Goal: Information Seeking & Learning: Learn about a topic

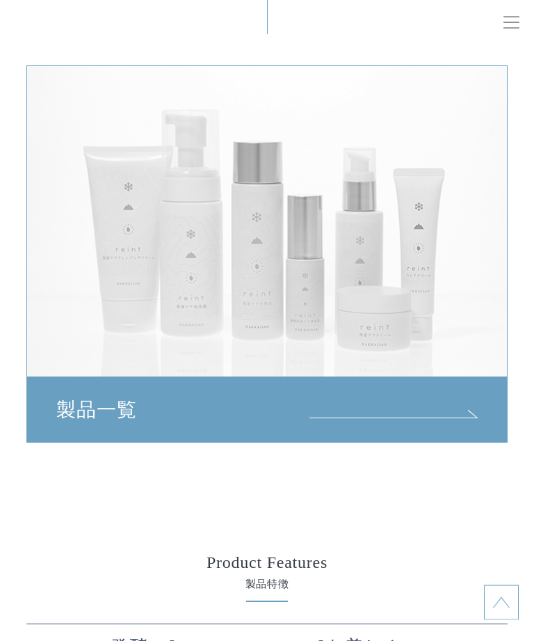
scroll to position [4901, 0]
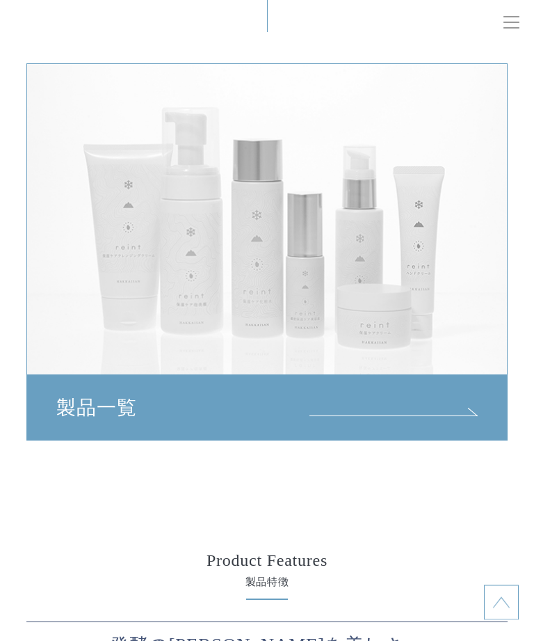
click at [445, 392] on div "製品一覧" at bounding box center [266, 408] width 479 height 64
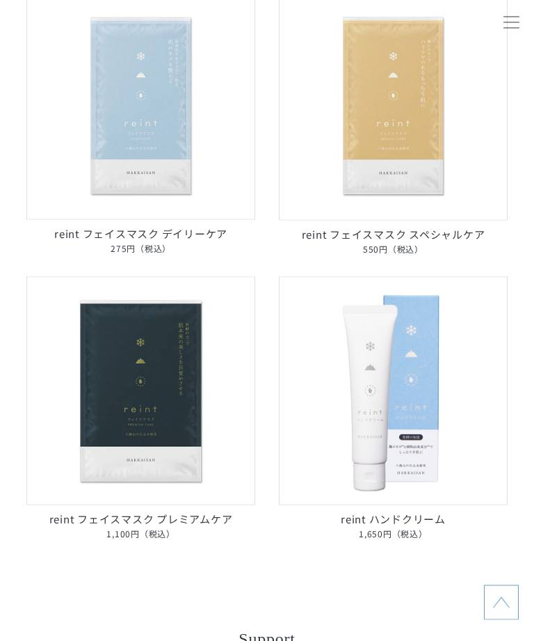
scroll to position [1072, 0]
click at [160, 144] on img at bounding box center [140, 105] width 228 height 228
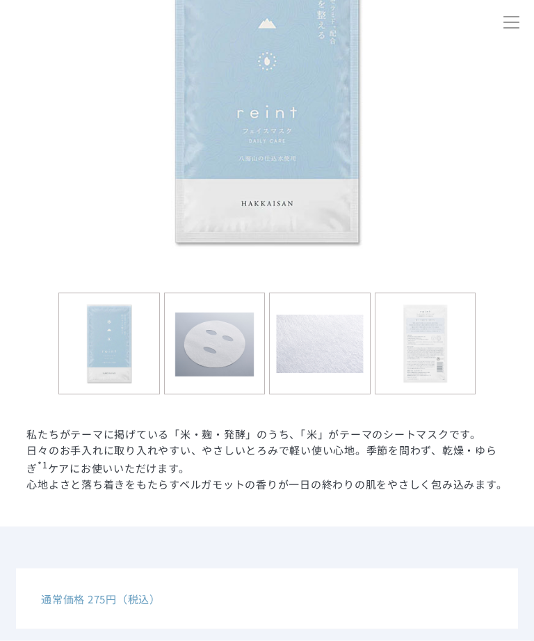
scroll to position [387, 0]
click at [228, 345] on img at bounding box center [215, 343] width 100 height 100
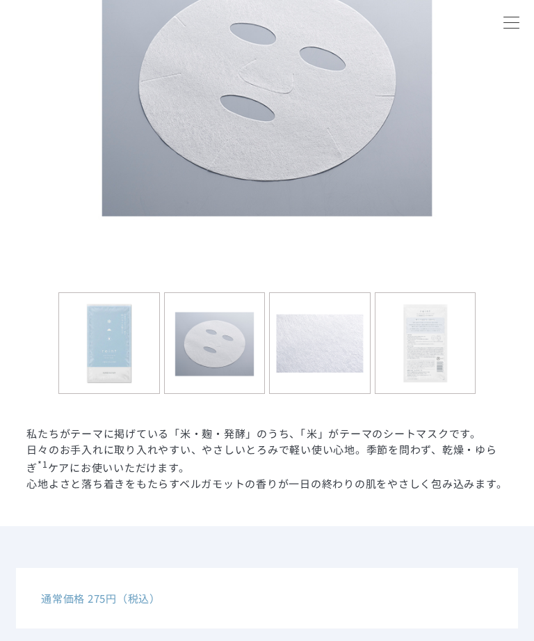
click at [337, 338] on img at bounding box center [320, 343] width 100 height 100
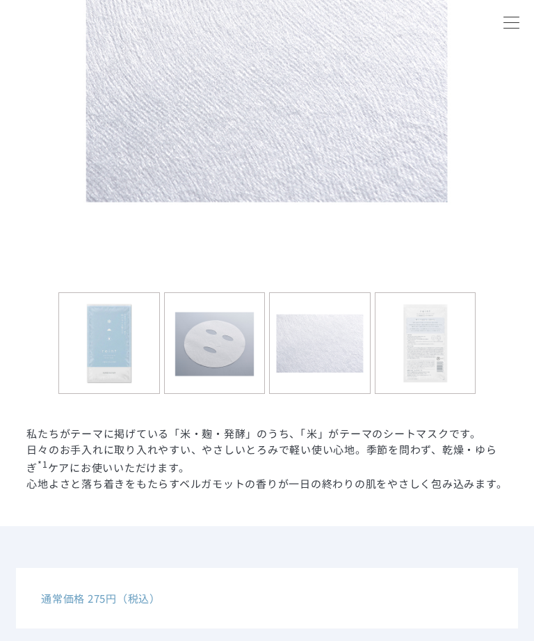
click at [441, 343] on img at bounding box center [426, 343] width 100 height 100
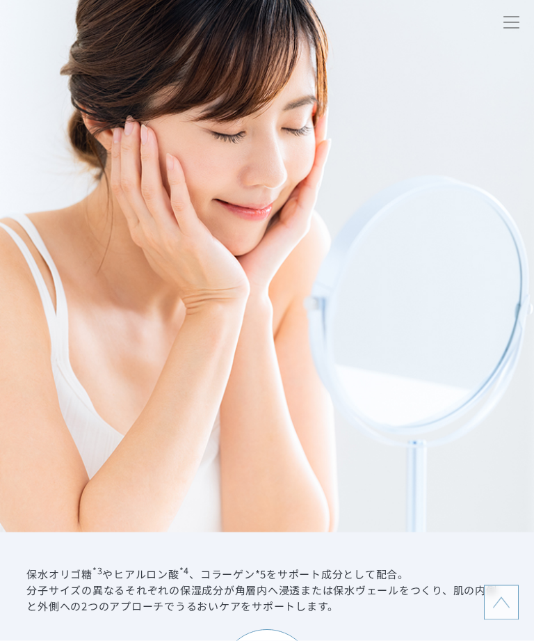
scroll to position [2269, 0]
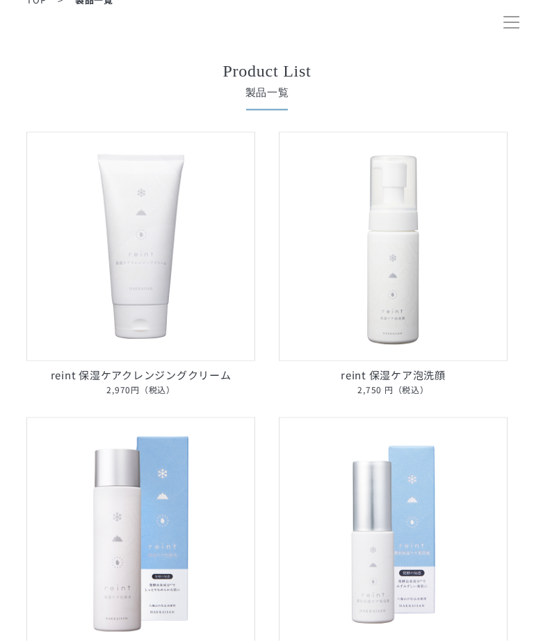
scroll to position [78, 0]
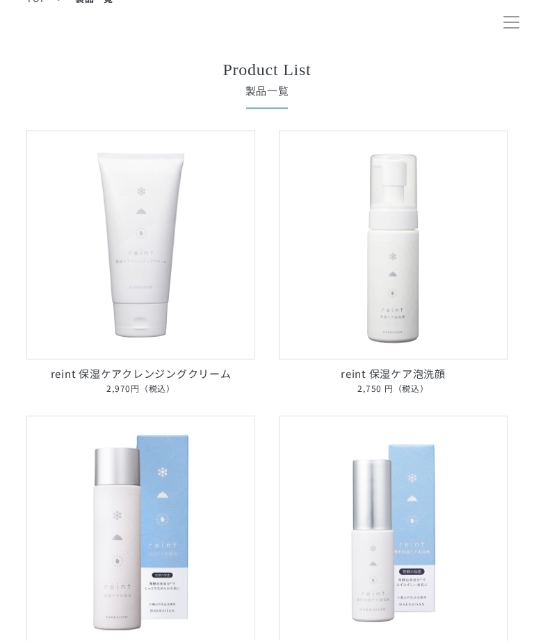
click at [168, 264] on img at bounding box center [140, 245] width 228 height 228
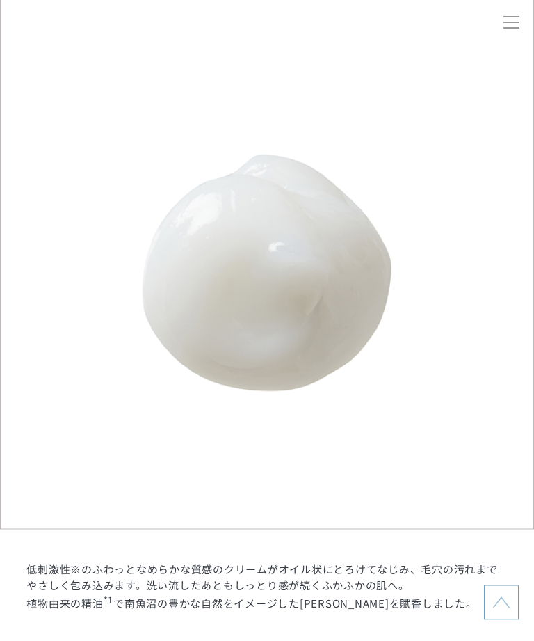
scroll to position [1337, 0]
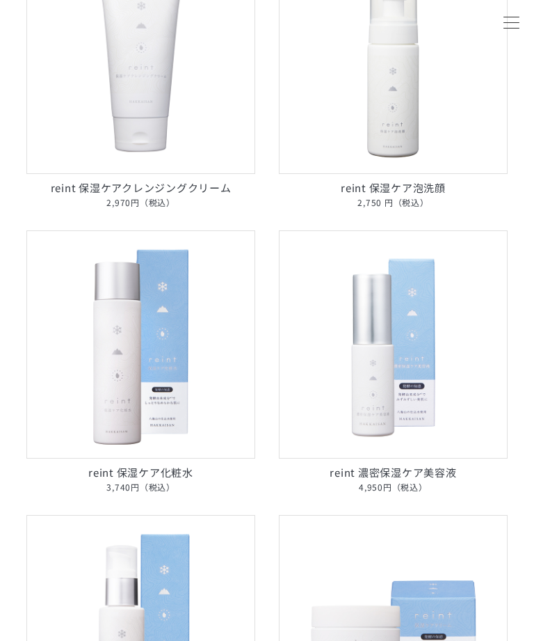
scroll to position [269, 0]
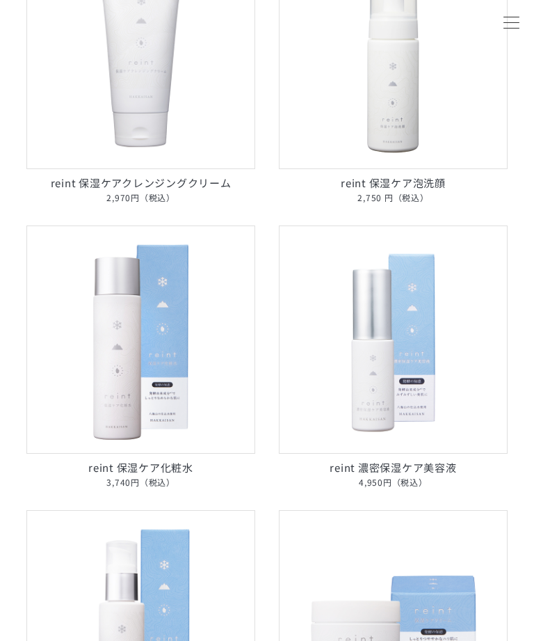
click at [402, 324] on img at bounding box center [393, 339] width 228 height 228
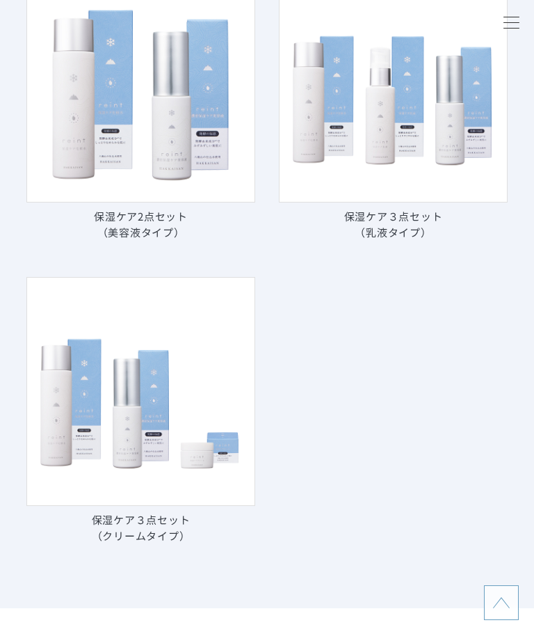
scroll to position [6393, 0]
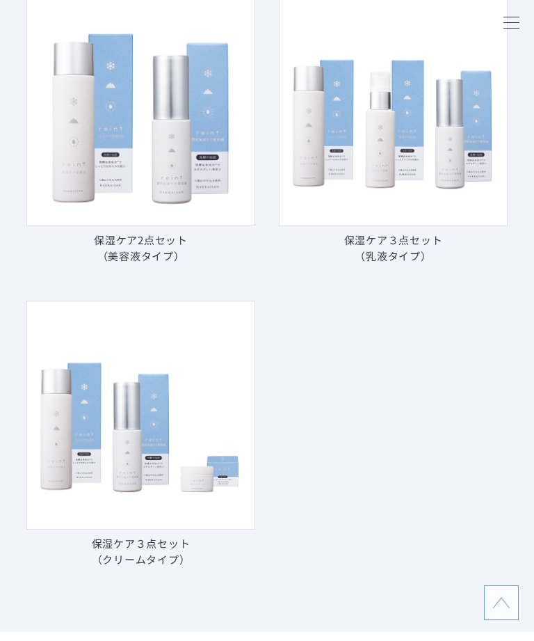
click at [181, 170] on img at bounding box center [140, 112] width 228 height 228
click at [167, 135] on img at bounding box center [140, 112] width 228 height 228
click at [202, 160] on img at bounding box center [140, 112] width 228 height 228
click at [187, 177] on img at bounding box center [140, 112] width 228 height 228
click at [157, 244] on p "保湿ケア2点セット （美容液タイプ）" at bounding box center [140, 248] width 228 height 32
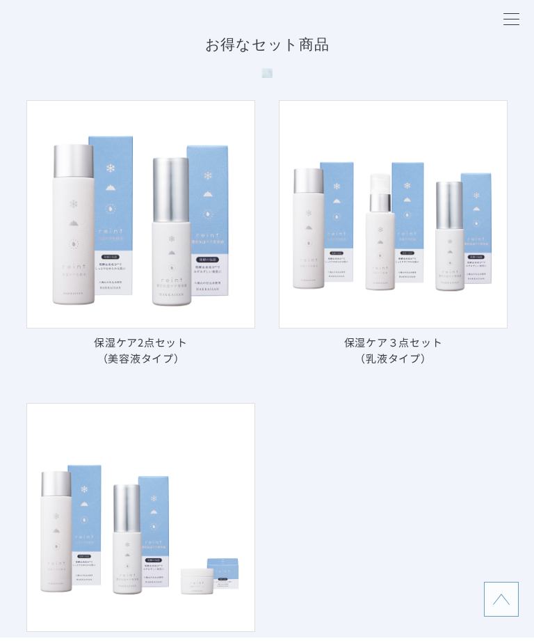
scroll to position [6291, 0]
click at [196, 230] on img at bounding box center [140, 214] width 228 height 228
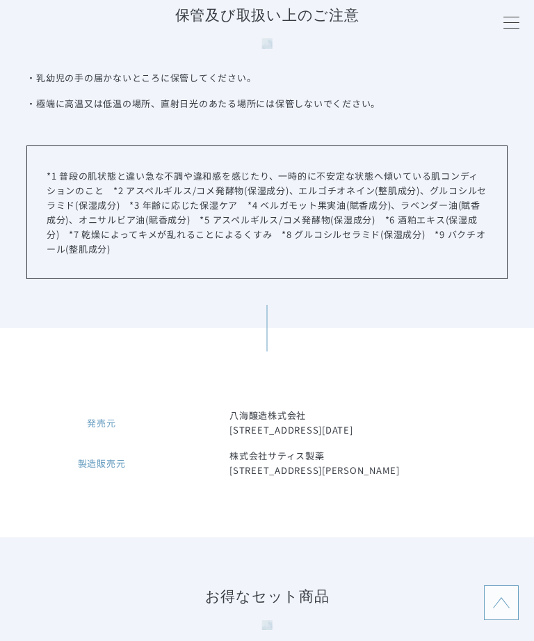
scroll to position [5723, 0]
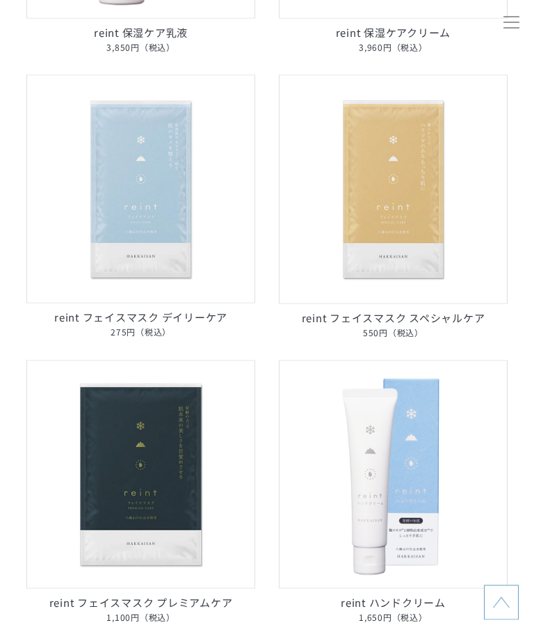
scroll to position [996, 0]
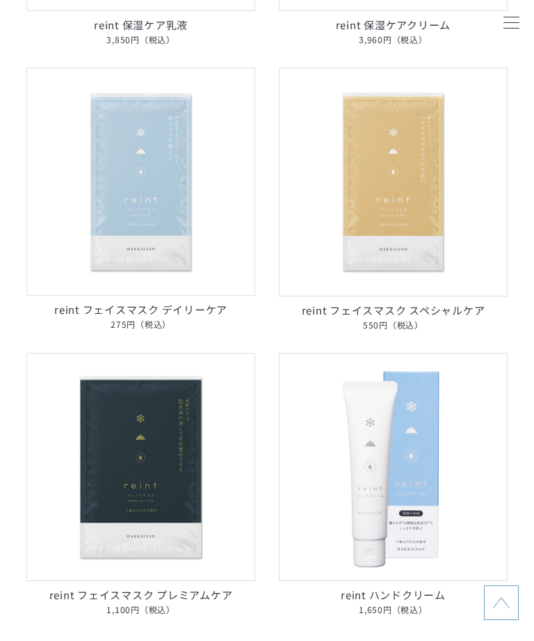
click at [420, 208] on img at bounding box center [393, 181] width 228 height 228
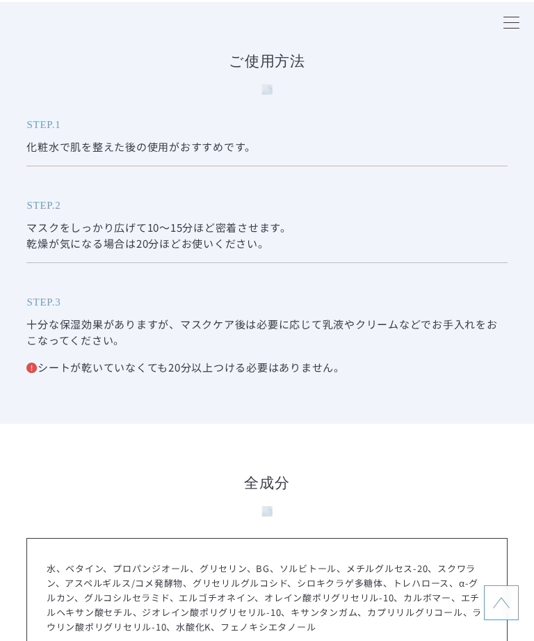
scroll to position [4151, 0]
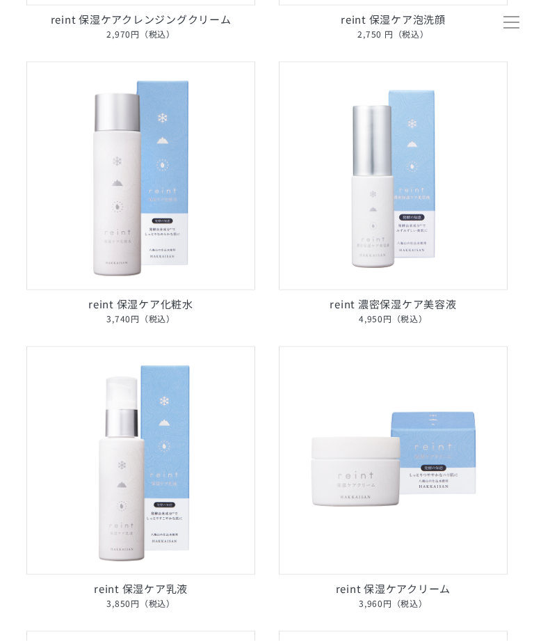
scroll to position [433, 0]
click at [160, 213] on img at bounding box center [140, 175] width 228 height 228
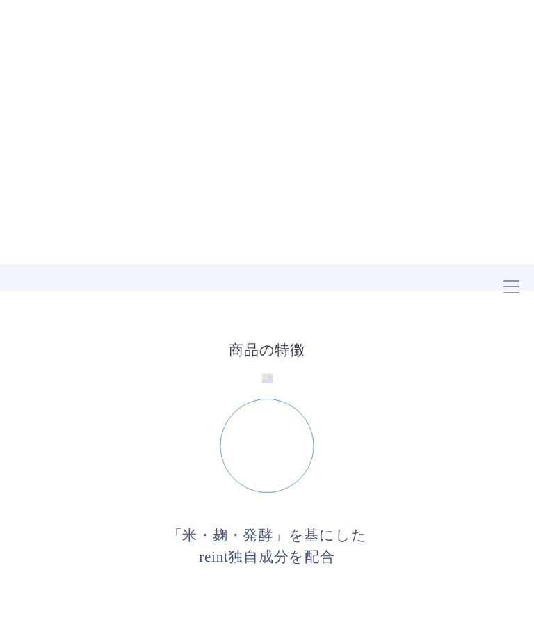
scroll to position [2787, 0]
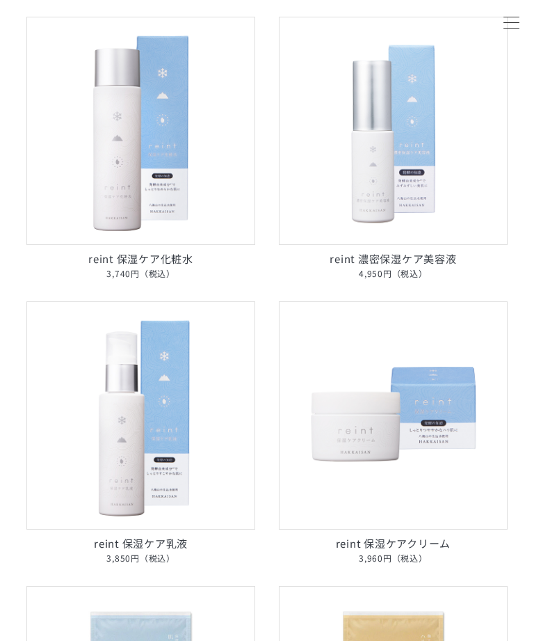
click at [411, 390] on img at bounding box center [393, 415] width 228 height 228
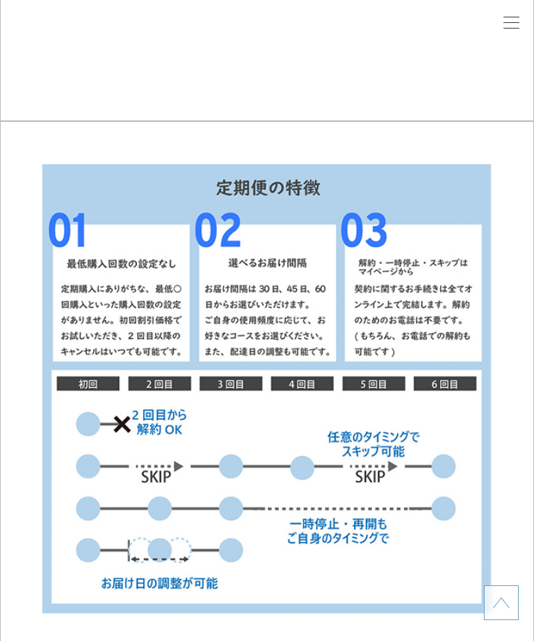
scroll to position [2305, 0]
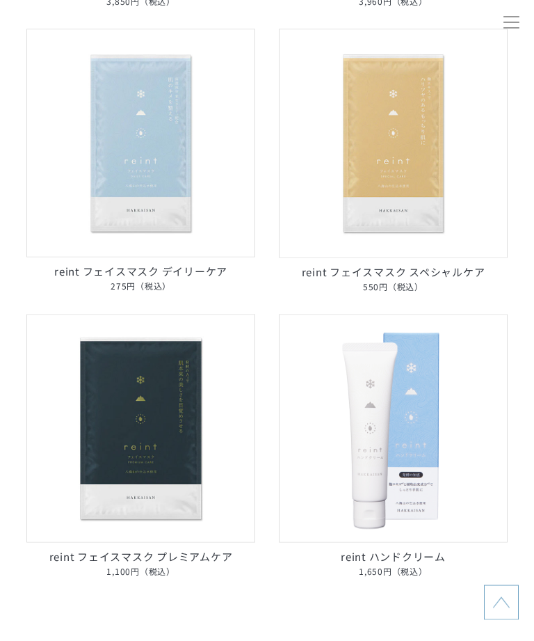
scroll to position [1035, 0]
click at [401, 398] on img at bounding box center [393, 428] width 228 height 228
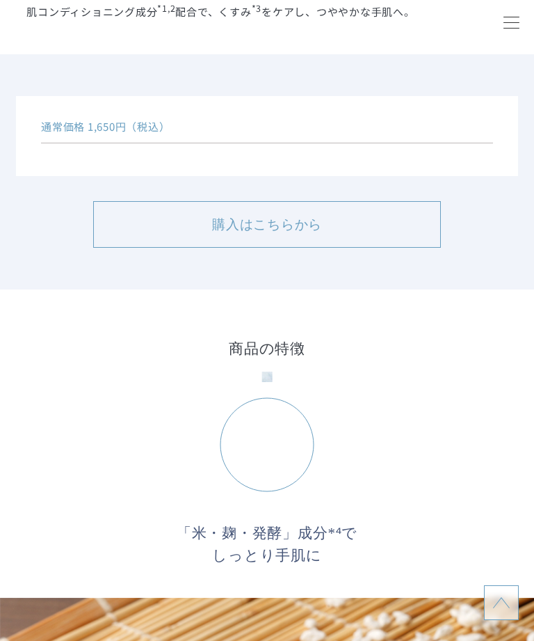
click at [280, 342] on h3 "商品の特徴" at bounding box center [266, 360] width 481 height 44
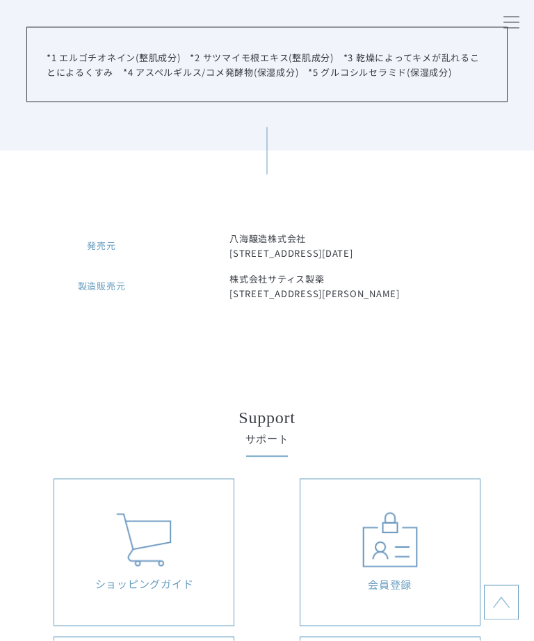
scroll to position [4167, 0]
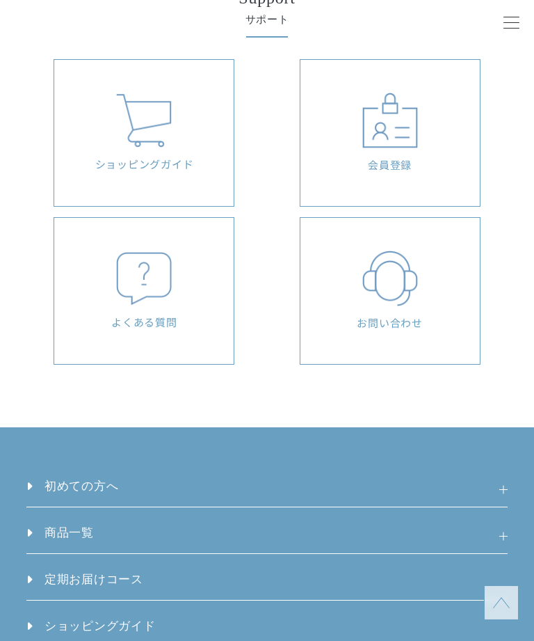
scroll to position [8804, 0]
